Goal: Task Accomplishment & Management: Manage account settings

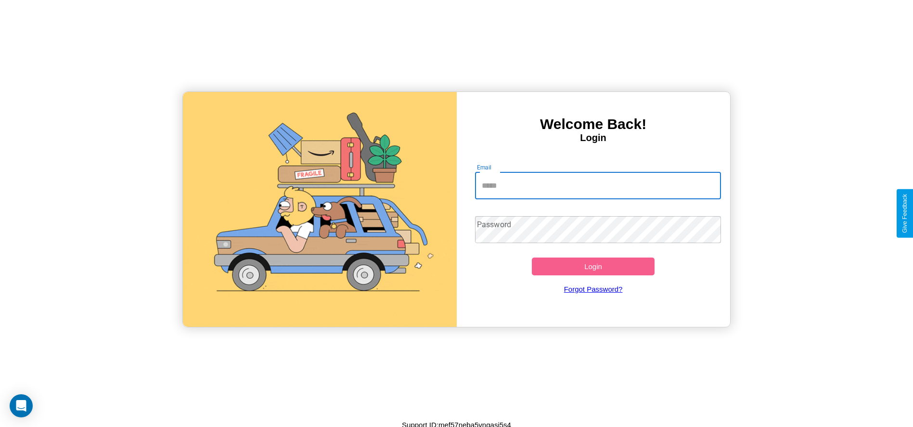
click at [598, 185] on input "Email" at bounding box center [598, 185] width 246 height 27
type input "**********"
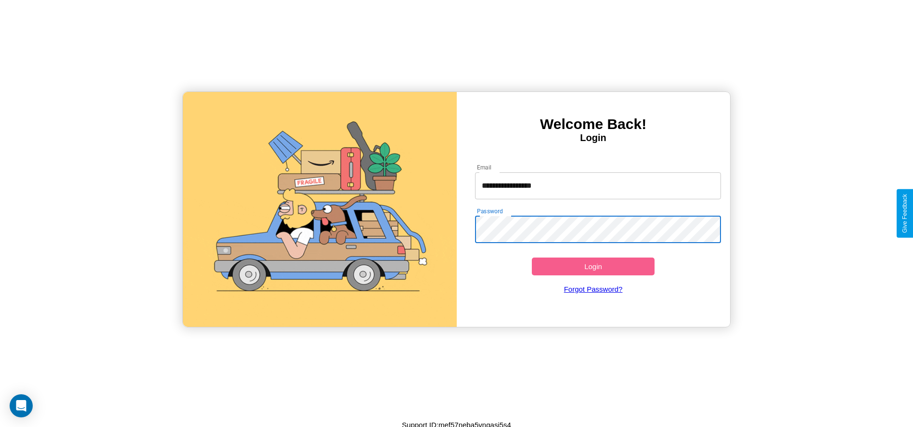
click at [593, 266] on button "Login" at bounding box center [593, 266] width 123 height 18
